Goal: Transaction & Acquisition: Book appointment/travel/reservation

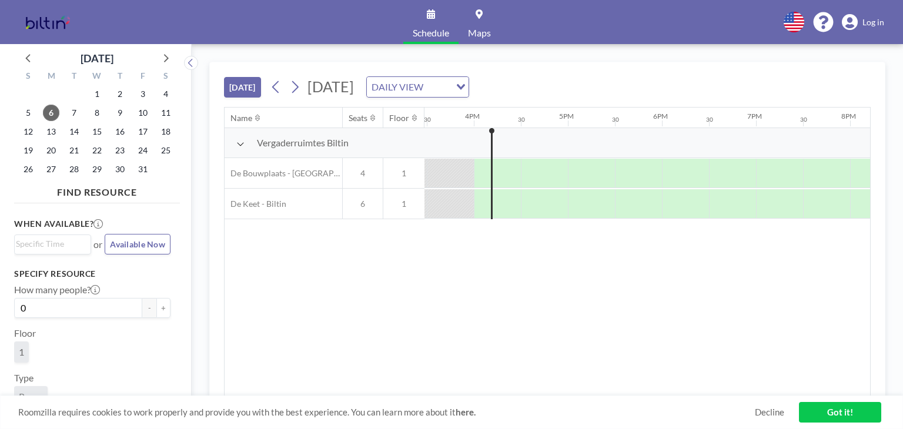
scroll to position [0, 1459]
click at [303, 87] on button at bounding box center [295, 87] width 19 height 19
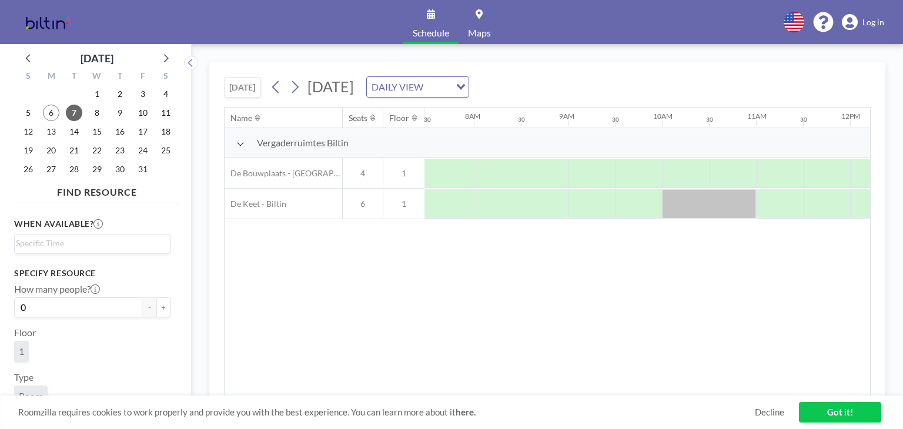
scroll to position [0, 706]
click at [689, 202] on div at bounding box center [707, 203] width 94 height 29
click at [768, 415] on link "Decline" at bounding box center [769, 412] width 29 height 11
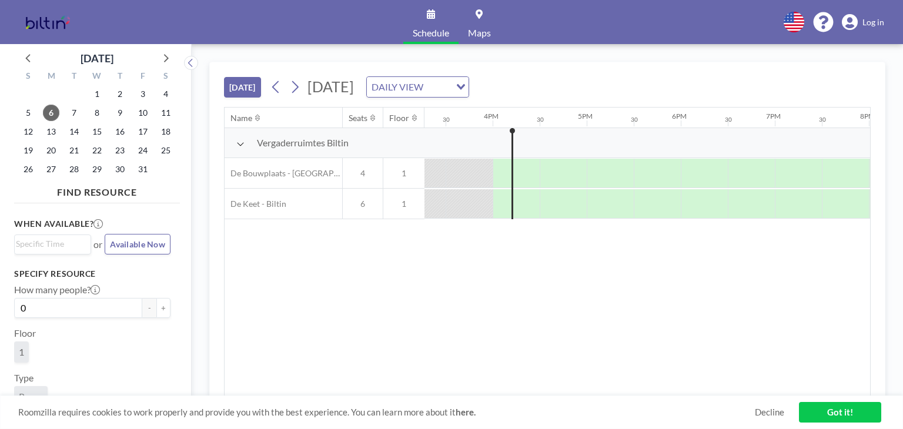
scroll to position [0, 1459]
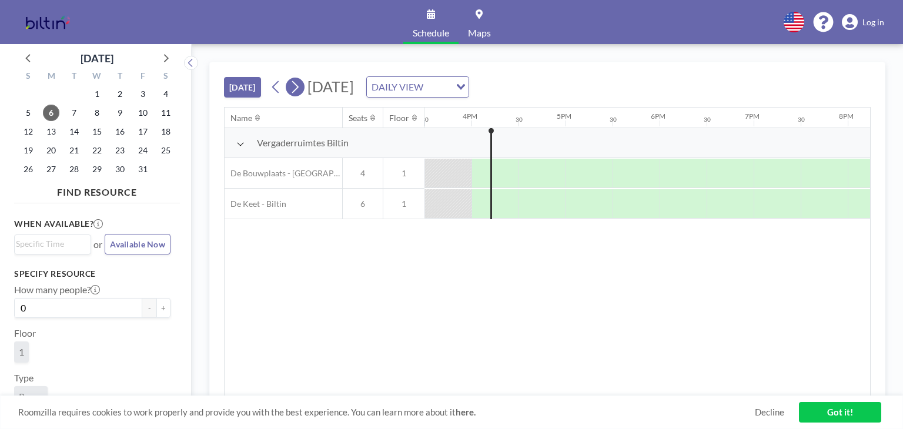
click at [301, 89] on icon at bounding box center [294, 87] width 11 height 18
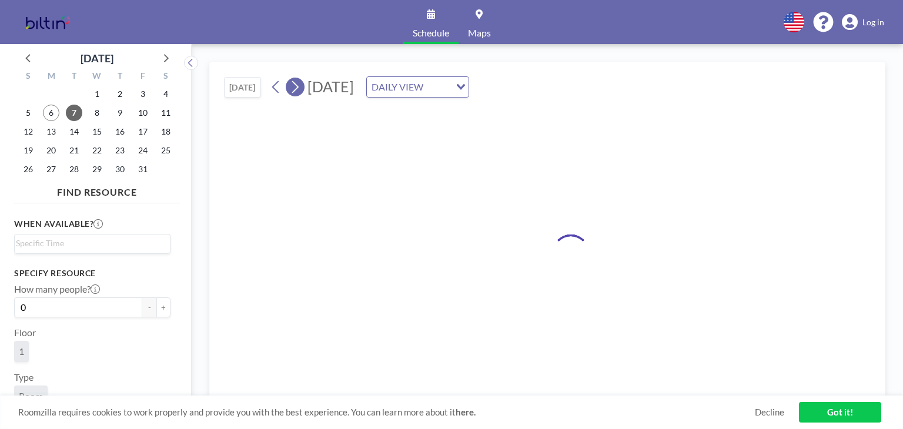
click at [301, 89] on icon at bounding box center [294, 87] width 11 height 18
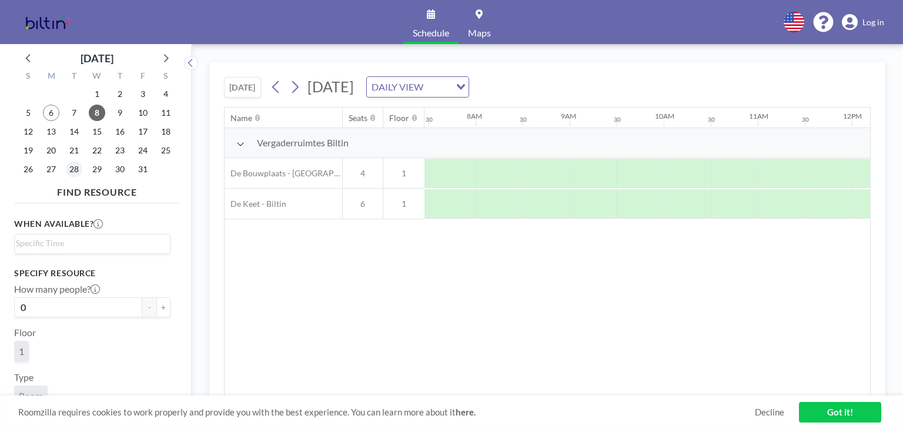
scroll to position [0, 706]
click at [41, 171] on div "27" at bounding box center [51, 169] width 23 height 19
click at [51, 169] on span "27" at bounding box center [51, 169] width 16 height 16
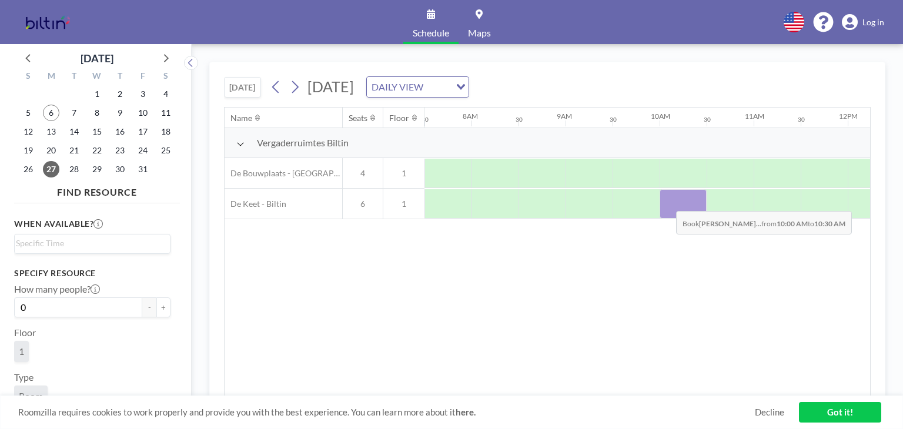
click at [667, 202] on div at bounding box center [683, 203] width 47 height 29
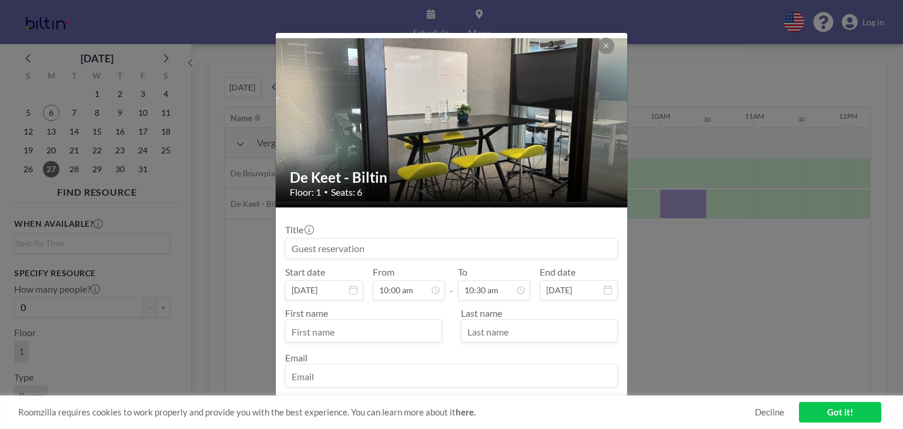
scroll to position [59, 0]
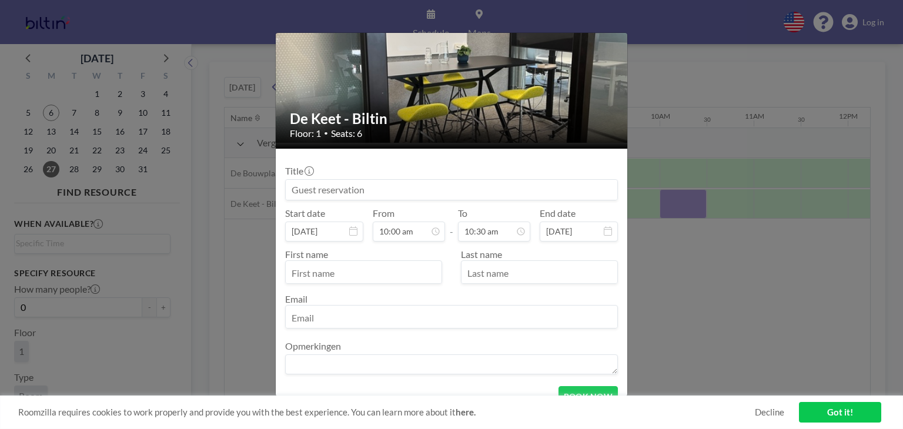
click at [360, 186] on input at bounding box center [452, 190] width 332 height 20
type input "B"
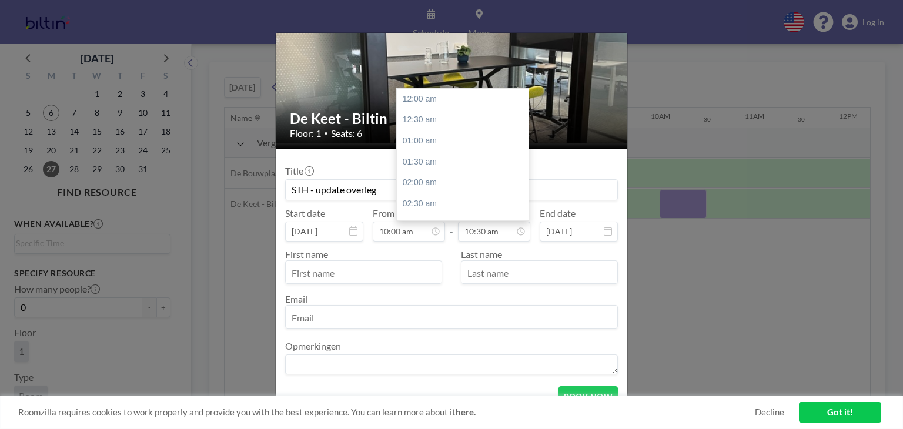
scroll to position [440, 0]
type input "STH - update overleg"
click at [508, 226] on input "10:30 am" at bounding box center [494, 232] width 72 height 20
click at [453, 122] on div "11:00 am" at bounding box center [466, 119] width 138 height 21
type input "11:00 am"
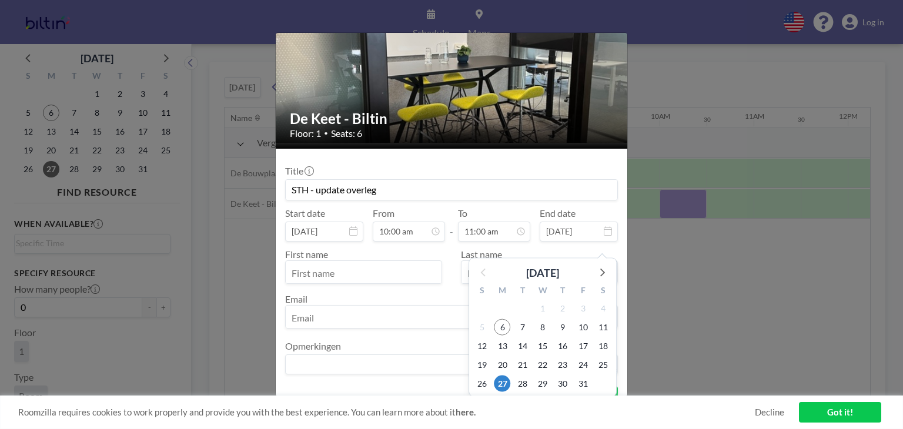
scroll to position [0, 0]
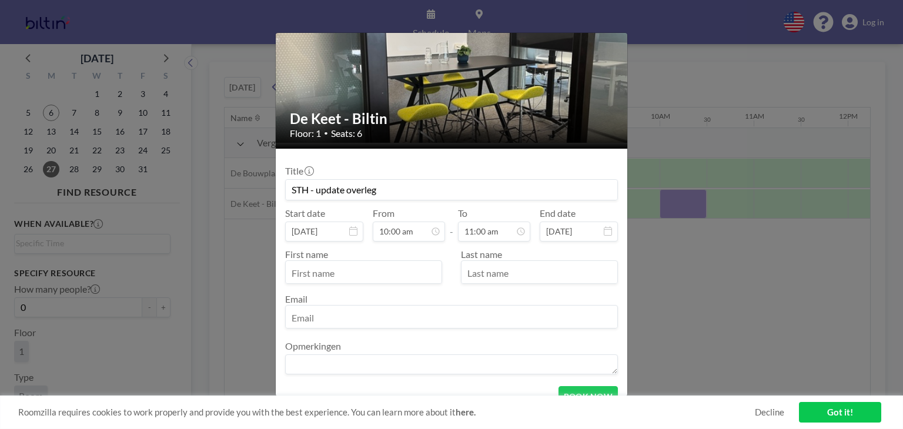
click at [323, 272] on input "text" at bounding box center [364, 273] width 156 height 20
type input "Bram"
type input "Trip"
type input "bram.trip@biltin.nl"
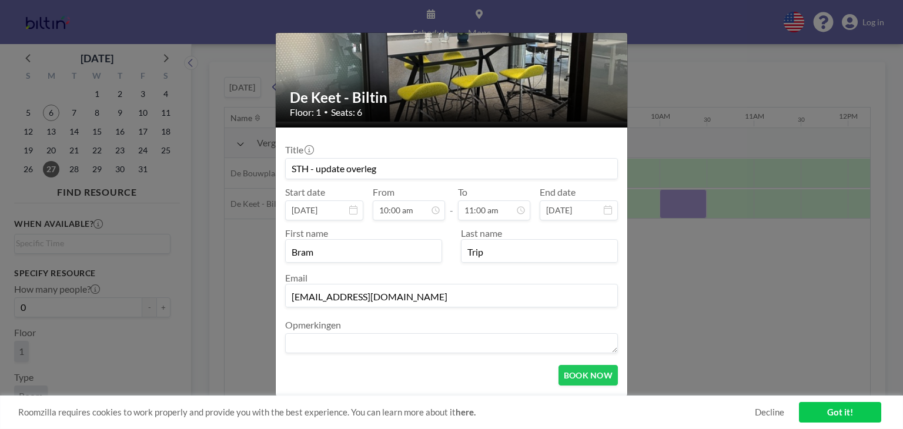
scroll to position [98, 0]
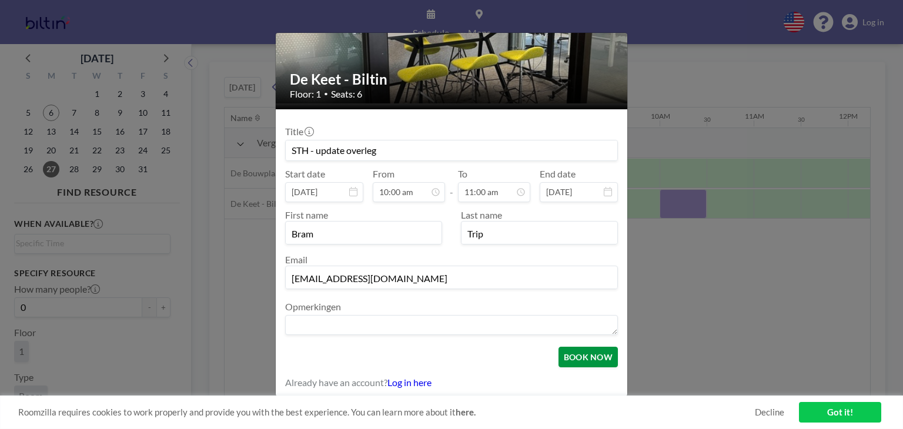
click at [569, 352] on button "BOOK NOW" at bounding box center [588, 357] width 59 height 21
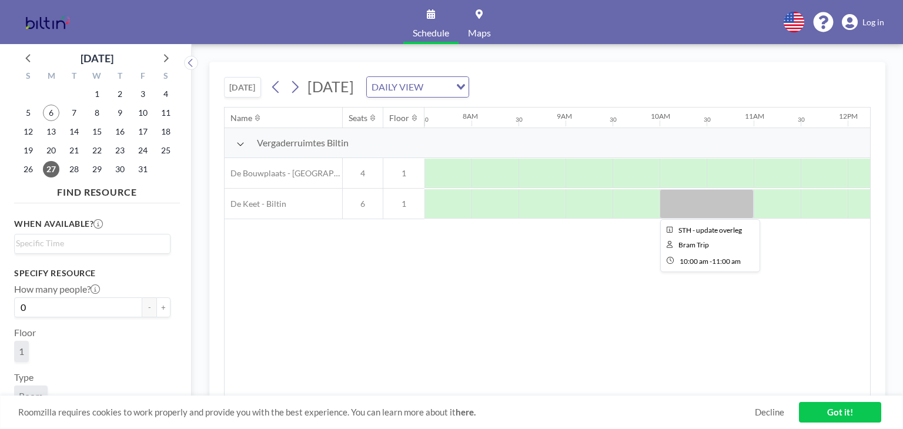
click at [708, 199] on div at bounding box center [707, 203] width 94 height 29
click at [294, 89] on icon at bounding box center [294, 87] width 11 height 18
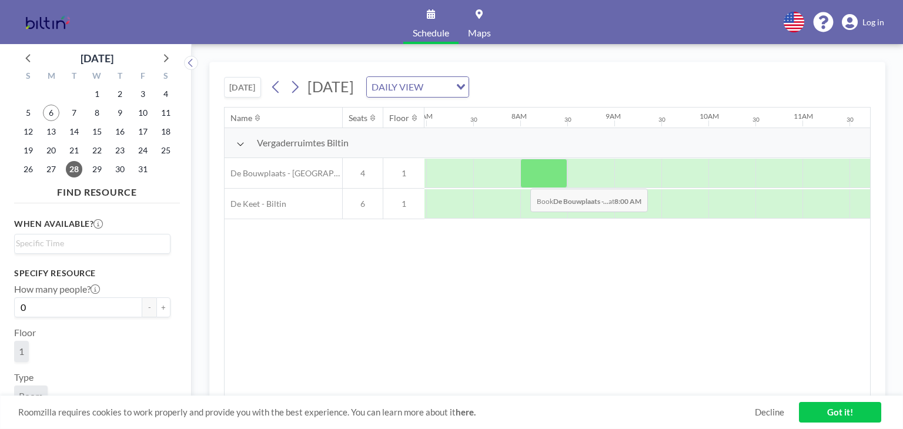
scroll to position [0, 706]
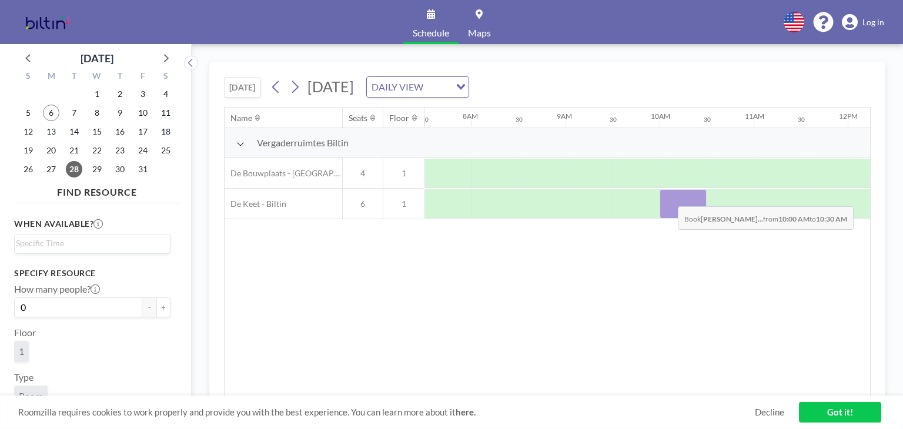
click at [669, 197] on div at bounding box center [683, 203] width 47 height 29
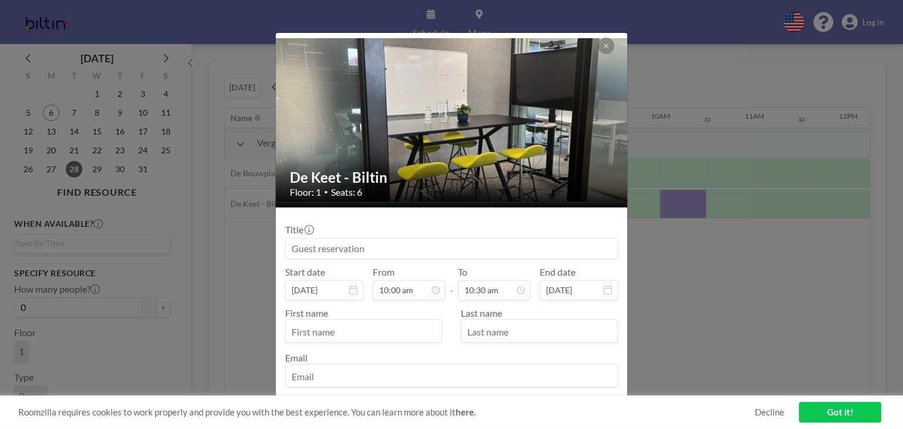
click at [669, 197] on div "De Keet - Biltin Floor: 1 • Seats: 6 Title Start date Oct 28, 2025 From 10:00 a…" at bounding box center [451, 214] width 903 height 429
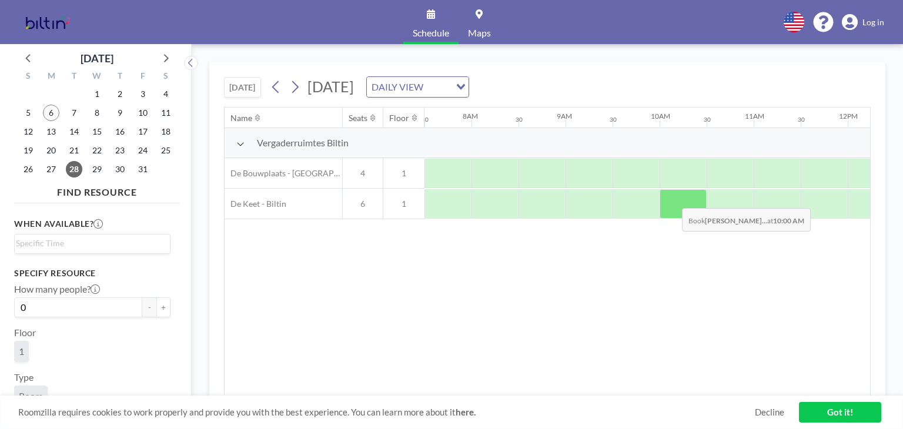
click at [673, 199] on div at bounding box center [683, 203] width 47 height 29
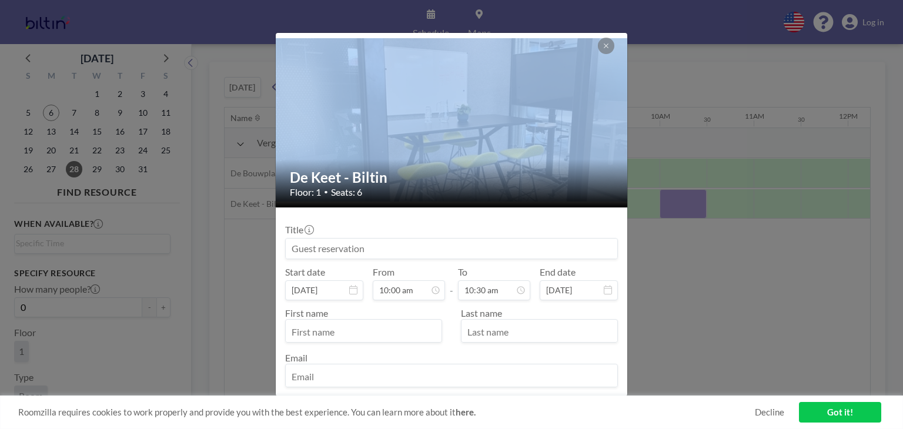
click at [673, 199] on div "De Keet - Biltin Floor: 1 • Seats: 6 Title Start date Oct 28, 2025 From 10:00 a…" at bounding box center [451, 214] width 903 height 429
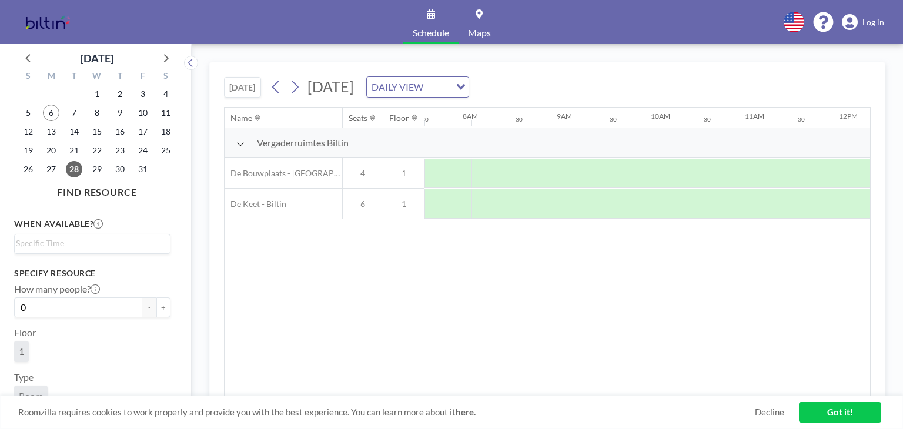
click at [673, 199] on div at bounding box center [683, 203] width 47 height 29
click at [679, 200] on div at bounding box center [683, 203] width 47 height 29
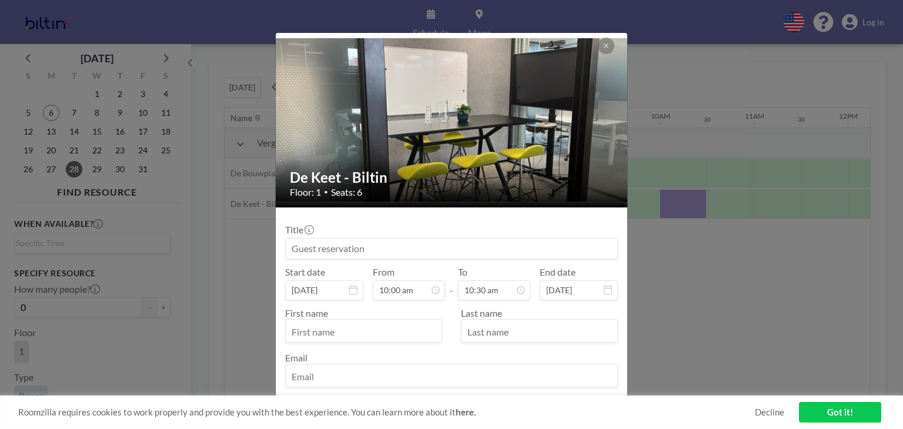
click at [396, 256] on input at bounding box center [452, 249] width 332 height 20
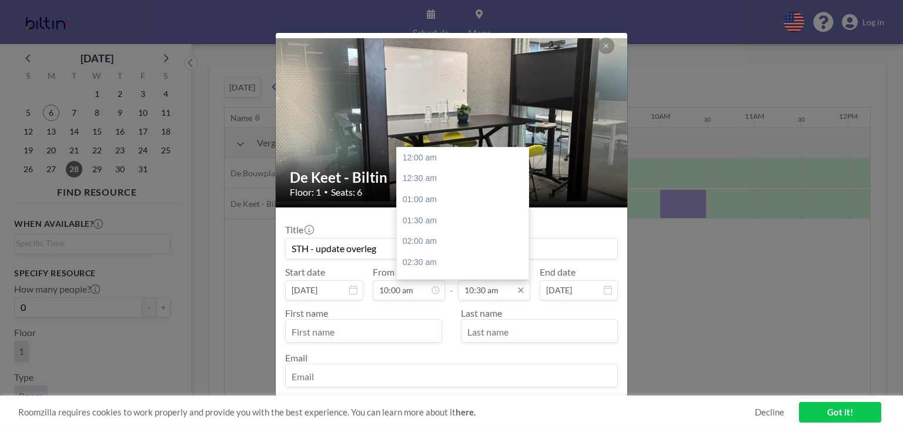
scroll to position [440, 0]
type input "STH - update overleg"
click at [492, 292] on input "10:30 am" at bounding box center [494, 291] width 72 height 20
click at [440, 176] on div "11:00 am" at bounding box center [466, 178] width 138 height 21
type input "11:00 am"
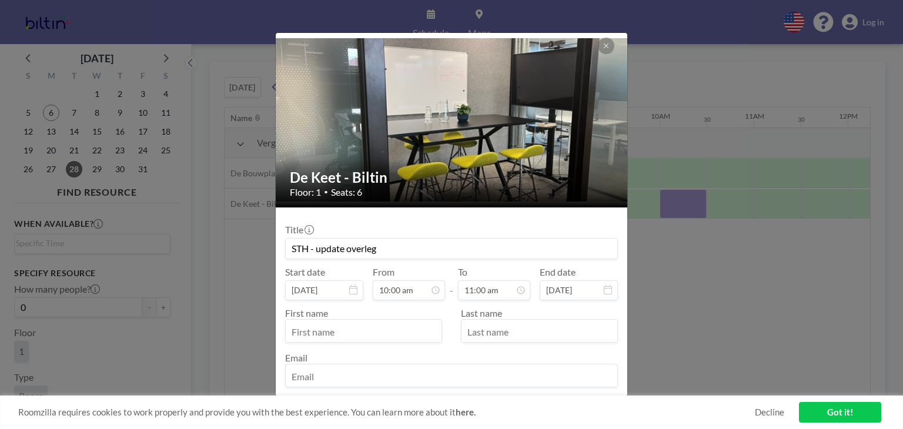
scroll to position [461, 0]
click at [393, 341] on input "text" at bounding box center [364, 332] width 156 height 20
type input "Bram"
type input "Trip"
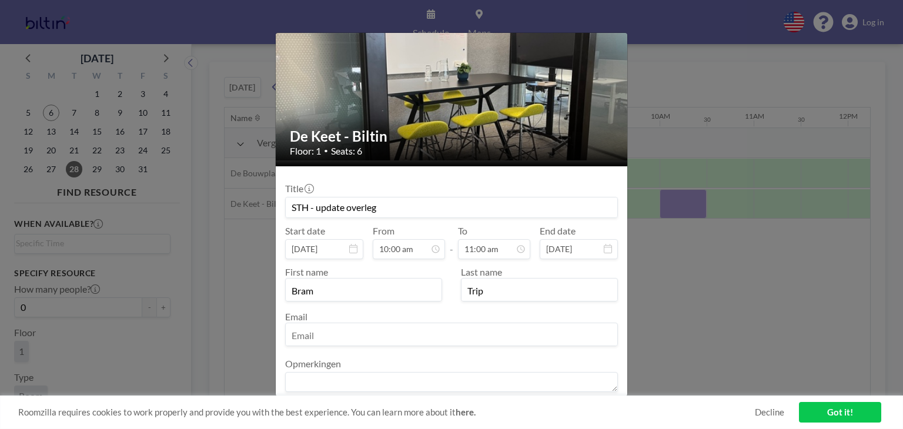
scroll to position [98, 0]
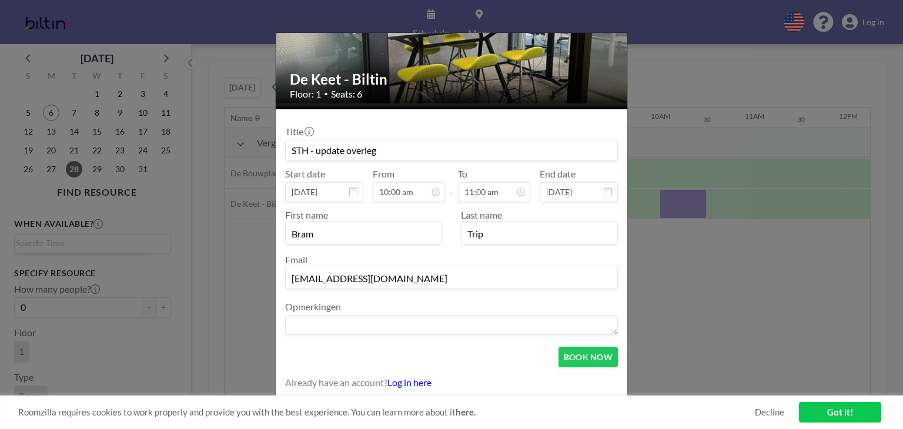
type input "bramtrip@gmail.com"
drag, startPoint x: 297, startPoint y: 296, endPoint x: 249, endPoint y: 299, distance: 47.8
click at [248, 299] on div "De Keet - Biltin Floor: 1 • Seats: 6 Title STH - update overleg Start date Oct …" at bounding box center [451, 214] width 903 height 429
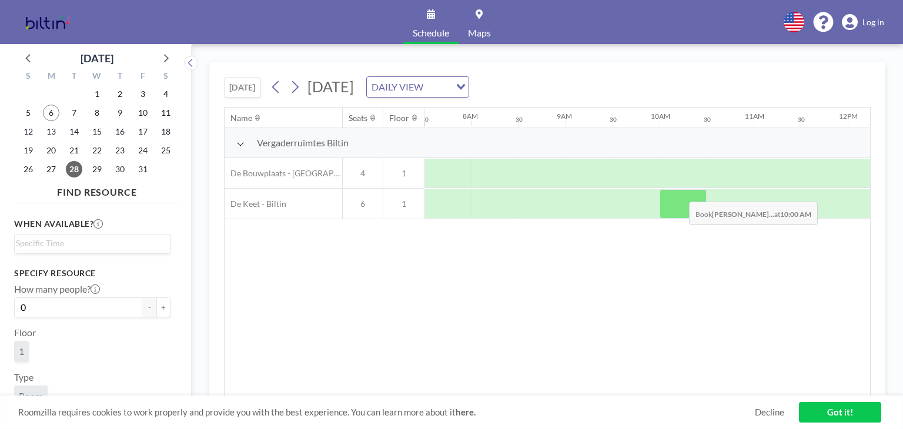
click at [680, 192] on div at bounding box center [683, 203] width 47 height 29
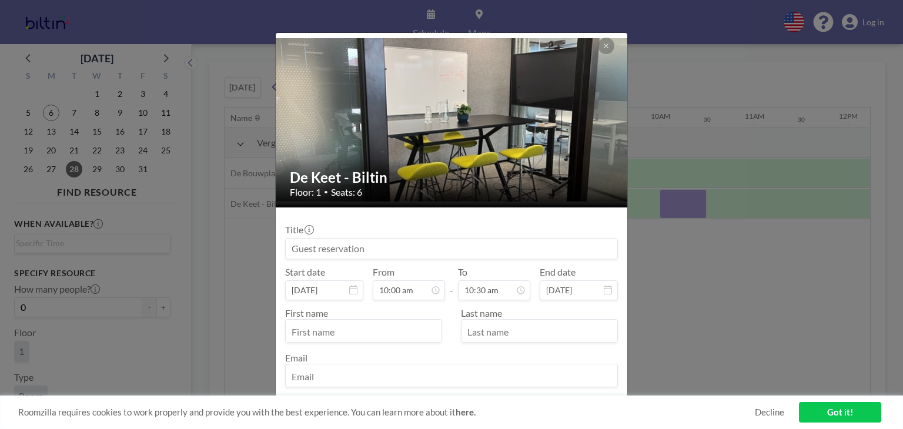
click at [680, 192] on div "De Keet - Biltin Floor: 1 • Seats: 6 Title Start date Oct 28, 2025 From 10:00 a…" at bounding box center [451, 214] width 903 height 429
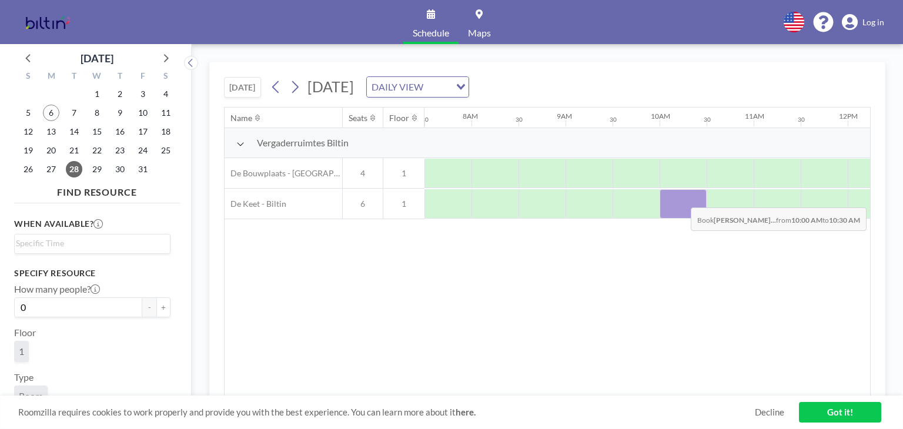
drag, startPoint x: 701, startPoint y: 189, endPoint x: 682, endPoint y: 198, distance: 21.3
click at [682, 198] on div at bounding box center [683, 203] width 47 height 29
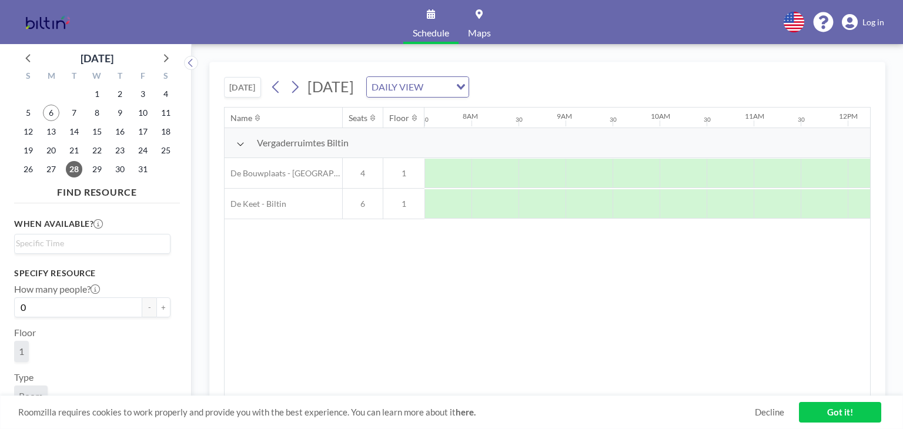
click at [682, 198] on div at bounding box center [683, 203] width 47 height 29
click at [684, 211] on div at bounding box center [683, 203] width 47 height 29
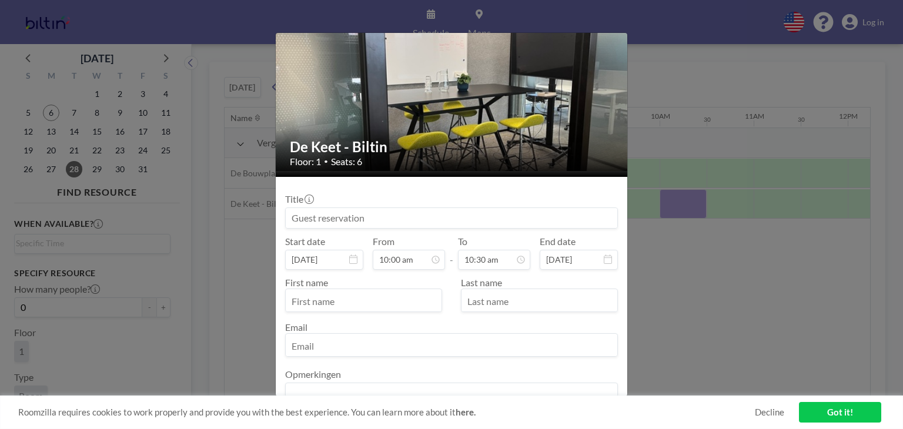
scroll to position [98, 0]
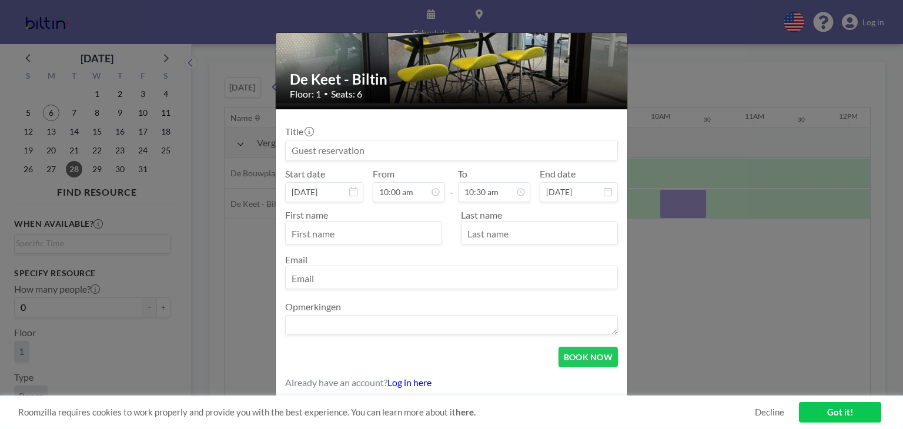
click at [348, 151] on input at bounding box center [452, 151] width 332 height 20
type input "Update STH"
click at [492, 194] on input "10:30 am" at bounding box center [494, 192] width 72 height 20
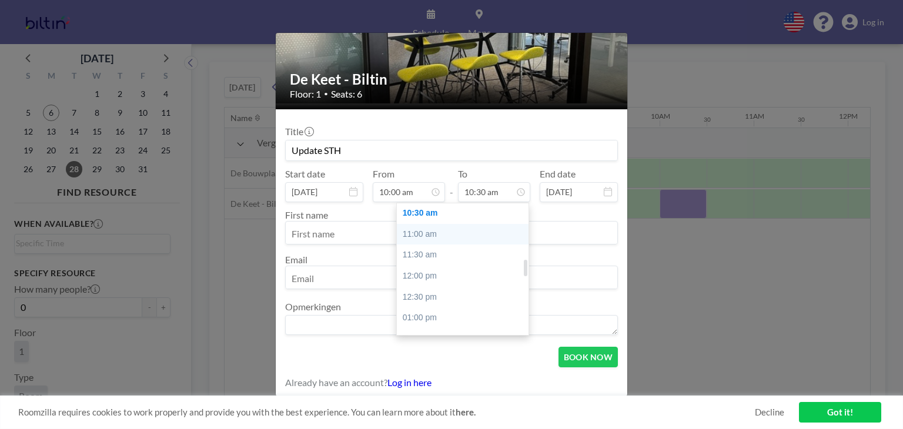
click at [426, 238] on div "11:00 am" at bounding box center [466, 234] width 138 height 21
type input "11:00 am"
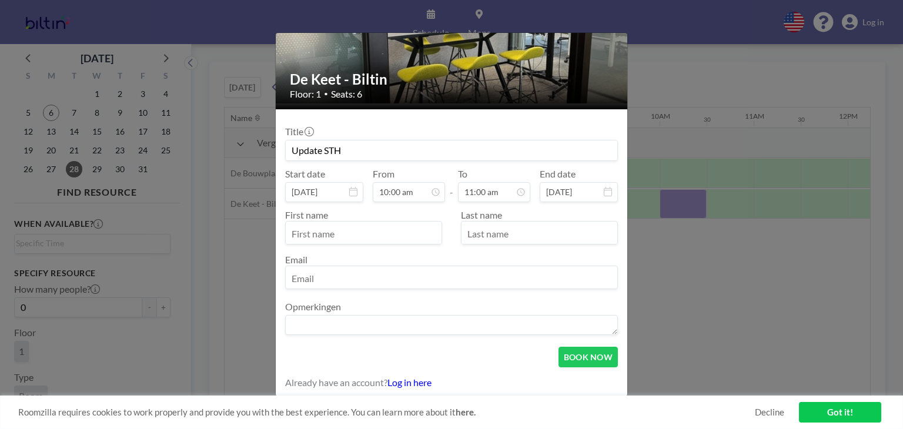
click at [330, 235] on input "text" at bounding box center [364, 234] width 156 height 20
type input "Bram"
type input "Trip"
type input "bram.trip@biltin.nl"
